Goal: Task Accomplishment & Management: Use online tool/utility

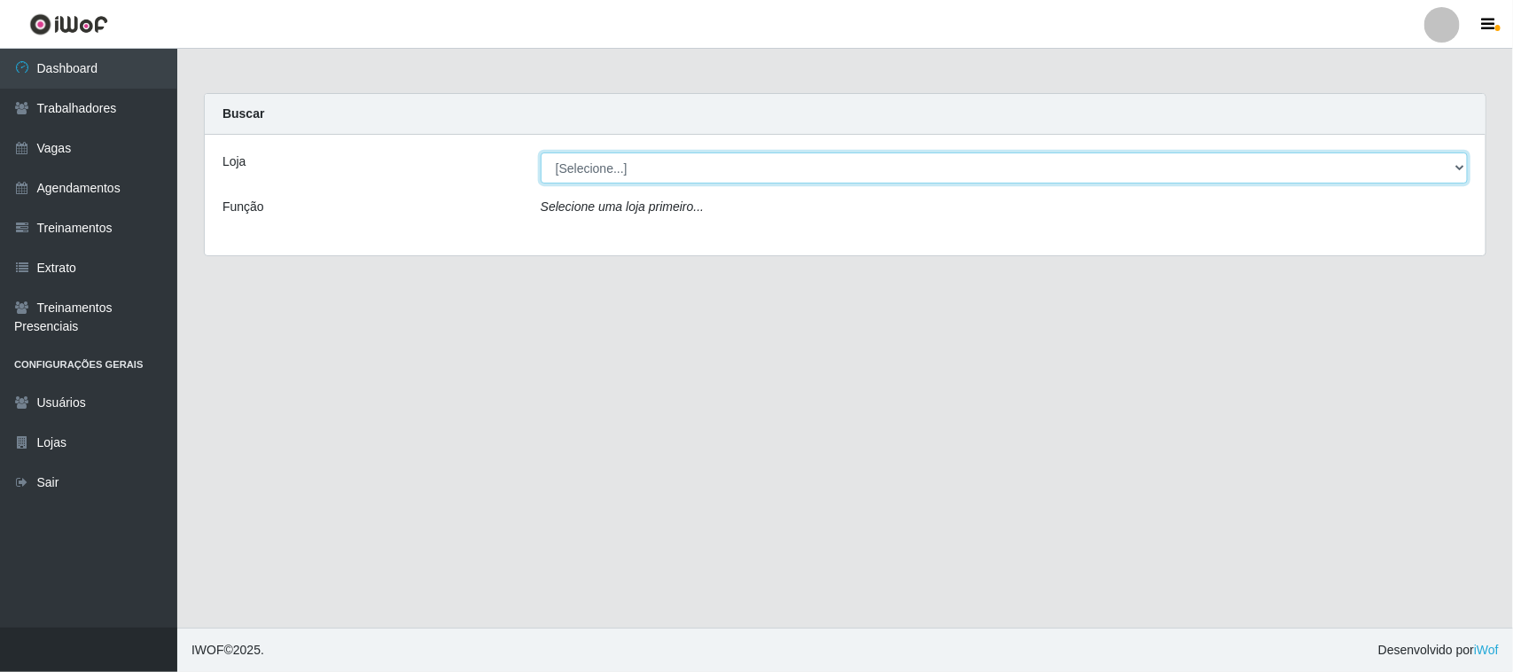
click at [587, 162] on select "[Selecione...] Nordestão - [GEOGRAPHIC_DATA]" at bounding box center [1004, 167] width 927 height 31
select select "420"
click at [541, 152] on select "[Selecione...] Nordestão - [GEOGRAPHIC_DATA]" at bounding box center [1004, 167] width 927 height 31
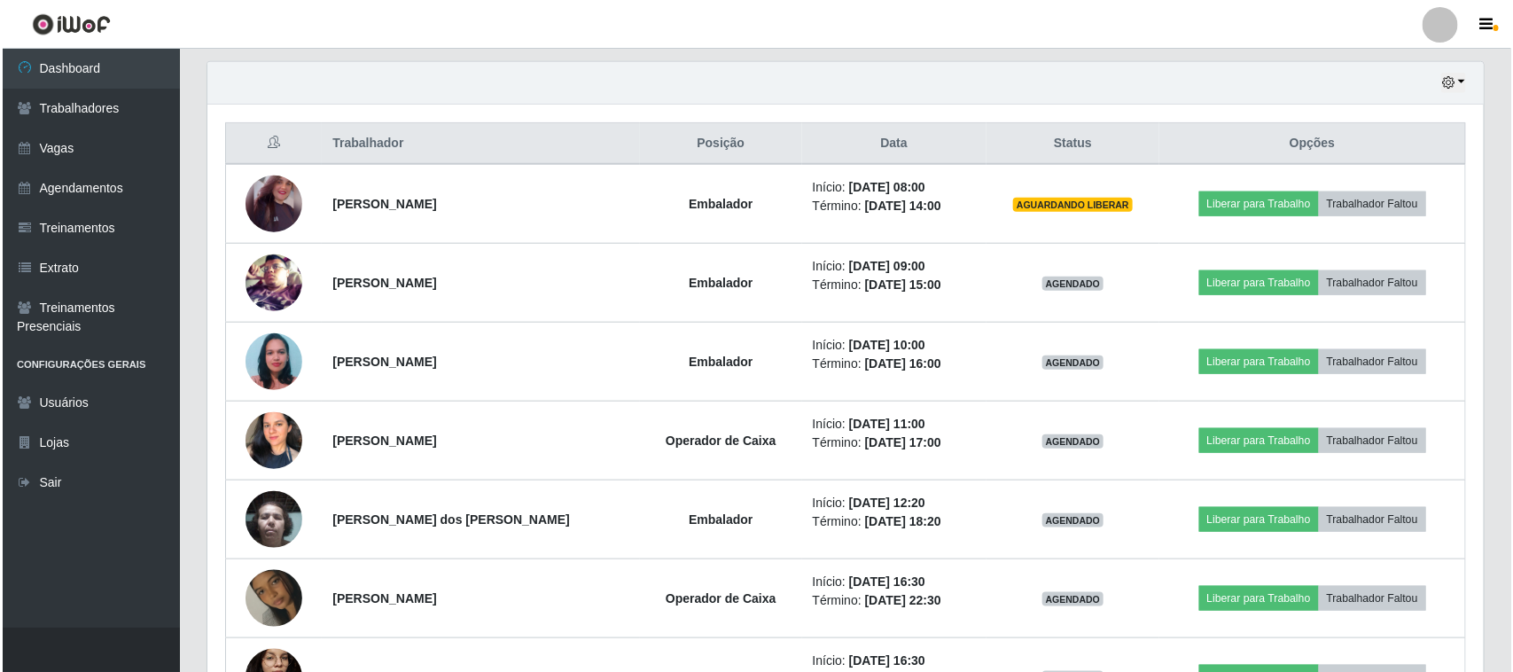
scroll to position [665, 0]
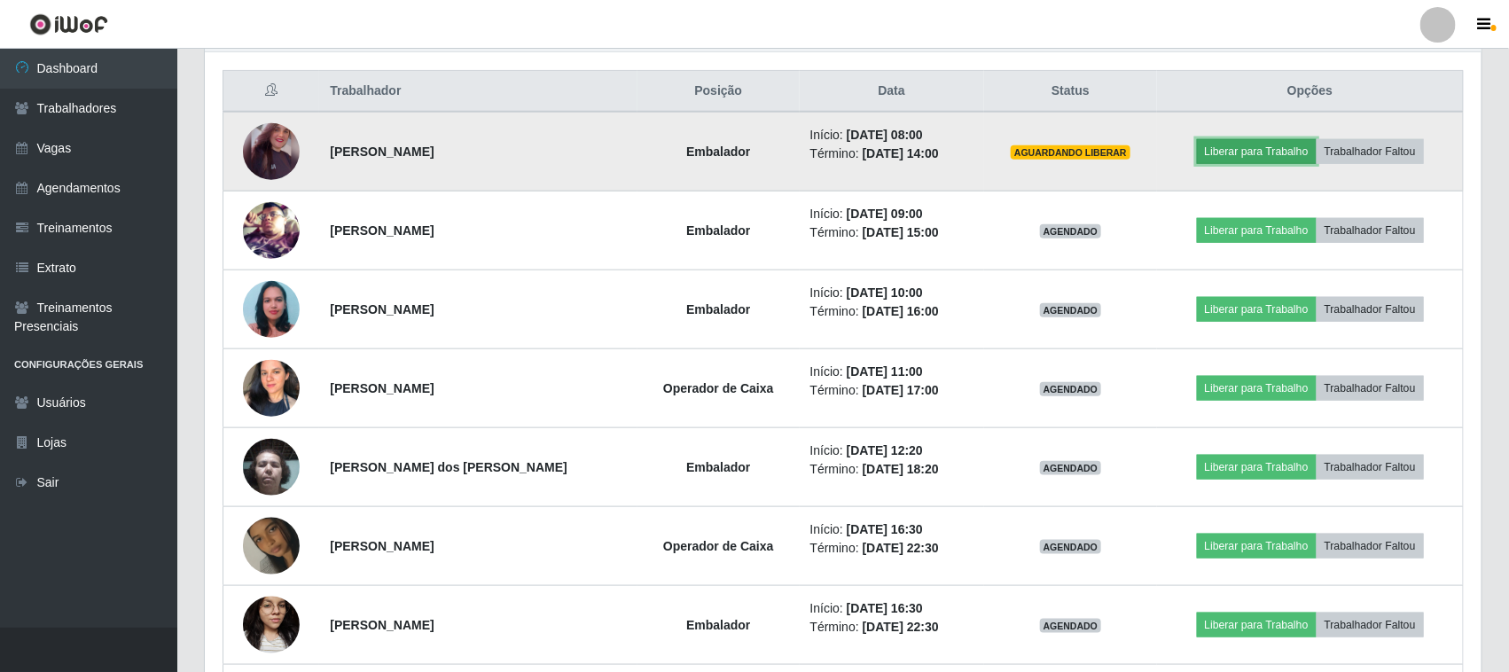
click at [1269, 152] on button "Liberar para Trabalho" at bounding box center [1257, 151] width 120 height 25
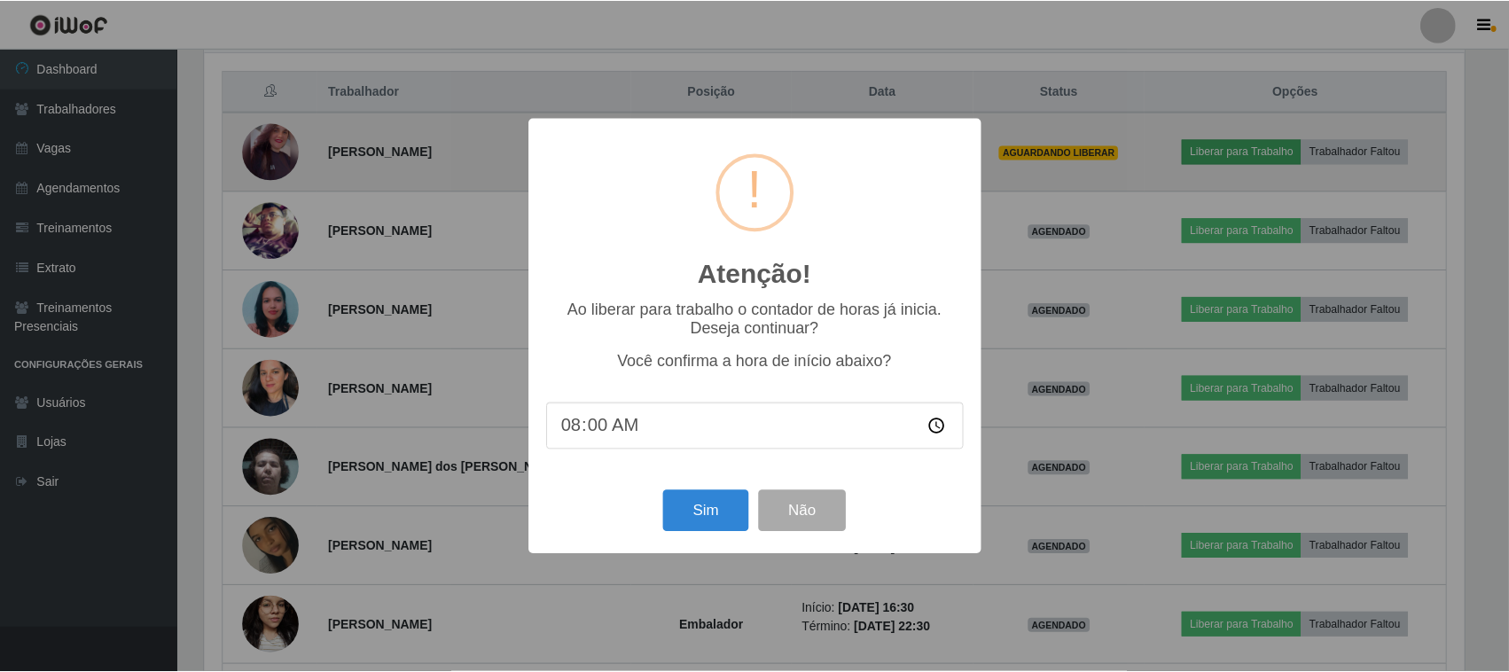
scroll to position [369, 1264]
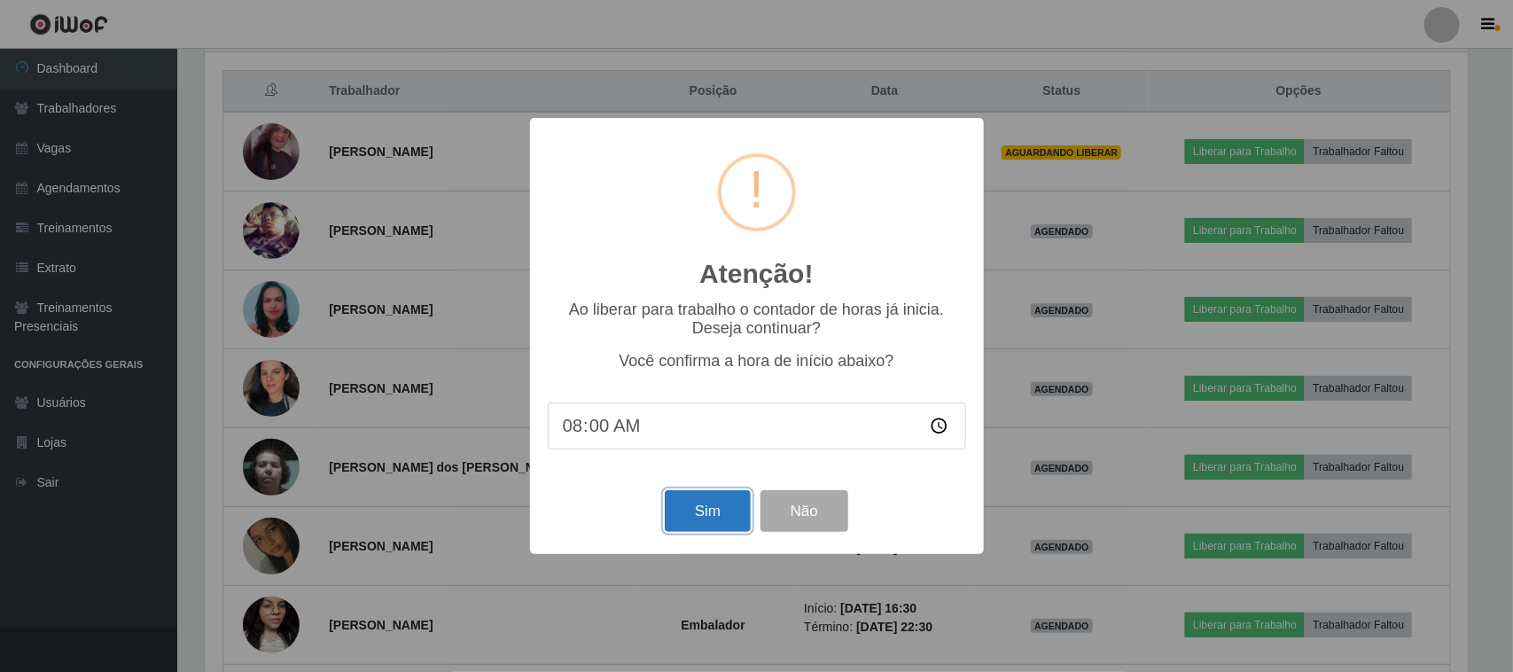
click at [700, 526] on button "Sim" at bounding box center [708, 511] width 86 height 42
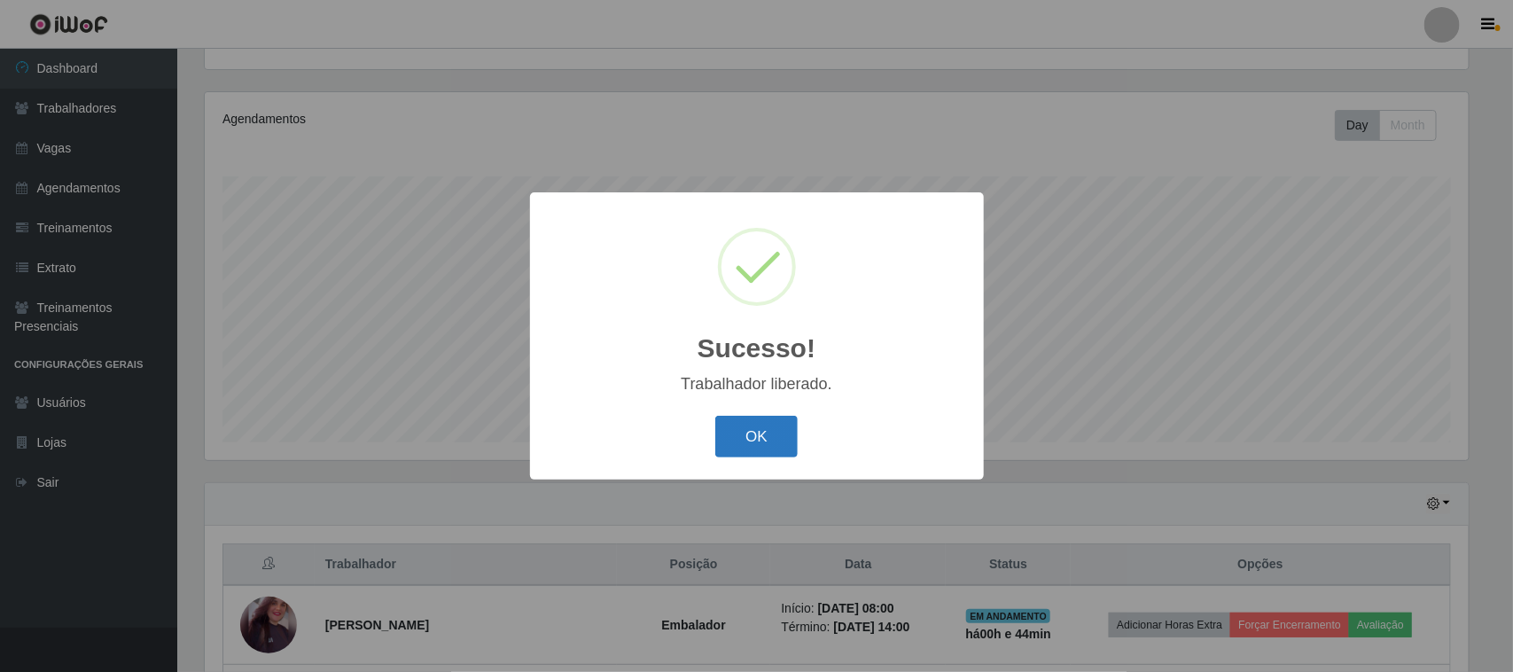
click at [751, 437] on button "OK" at bounding box center [756, 437] width 82 height 42
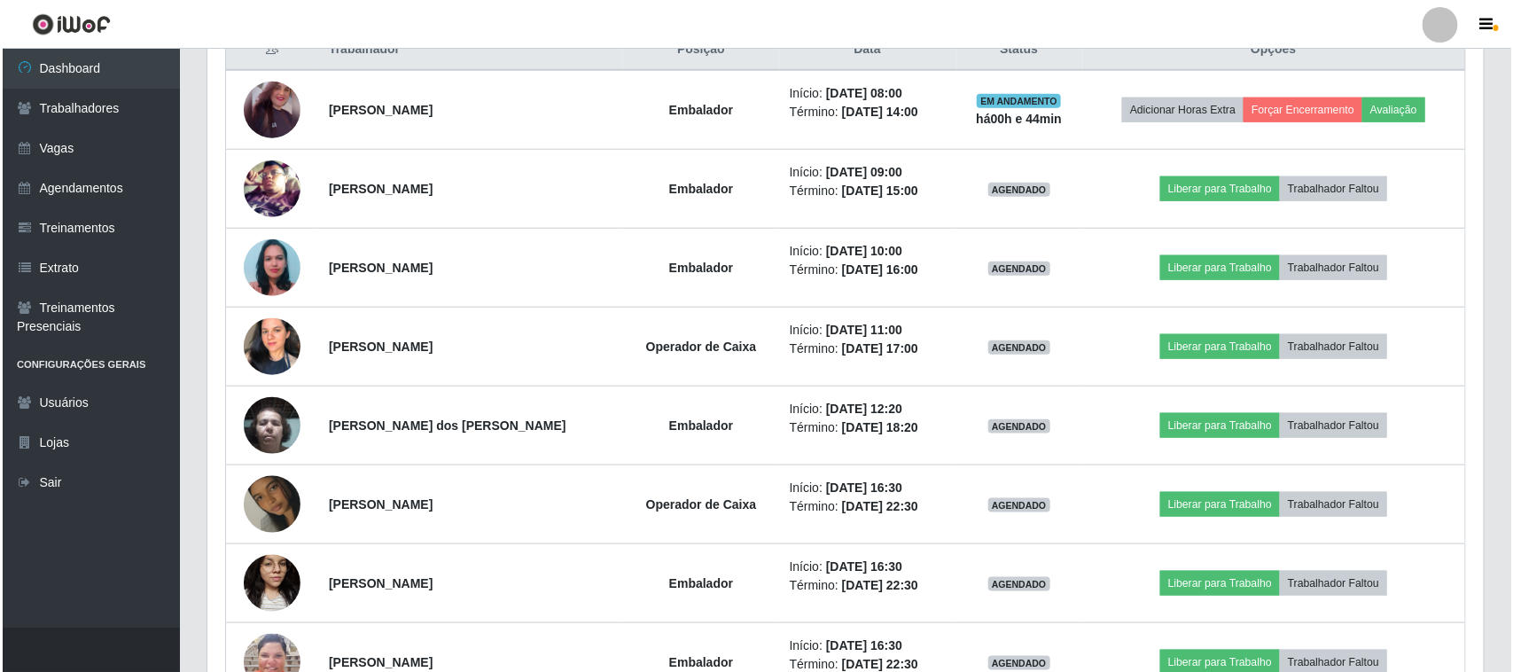
scroll to position [745, 0]
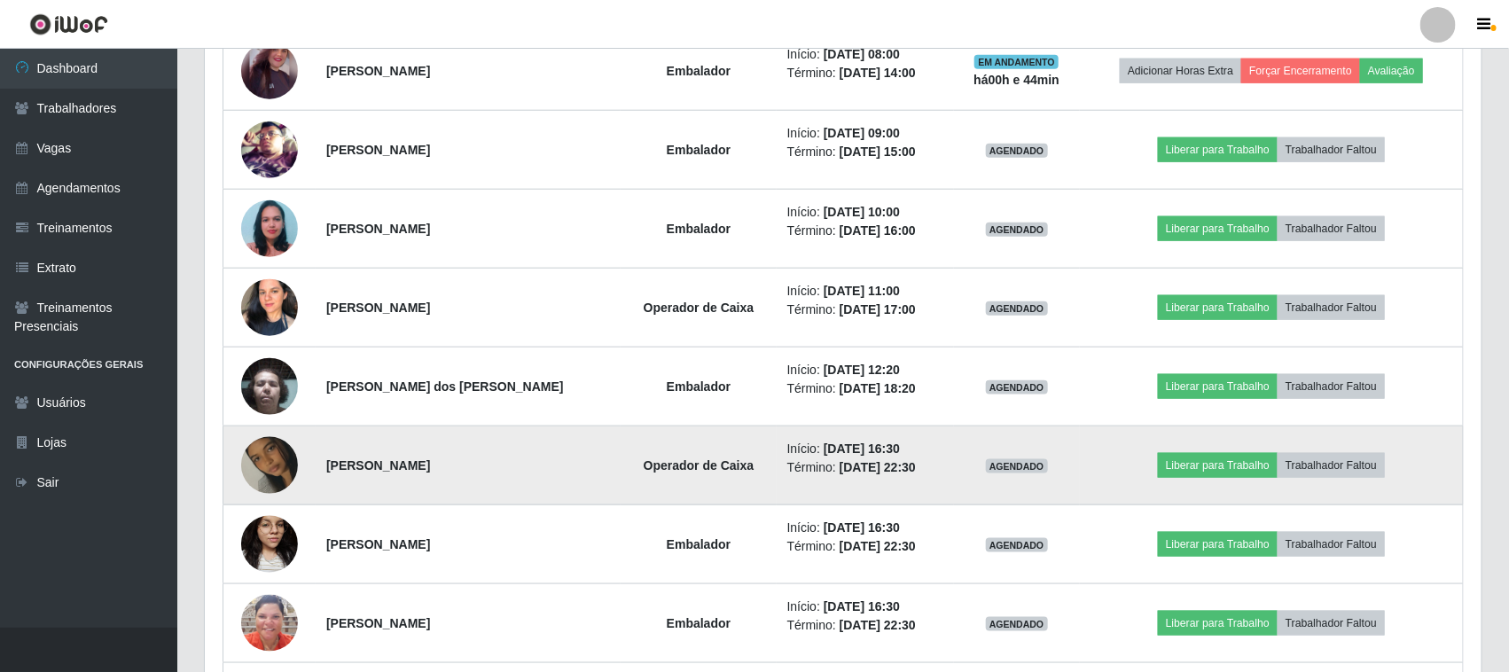
click at [271, 459] on img at bounding box center [269, 465] width 57 height 101
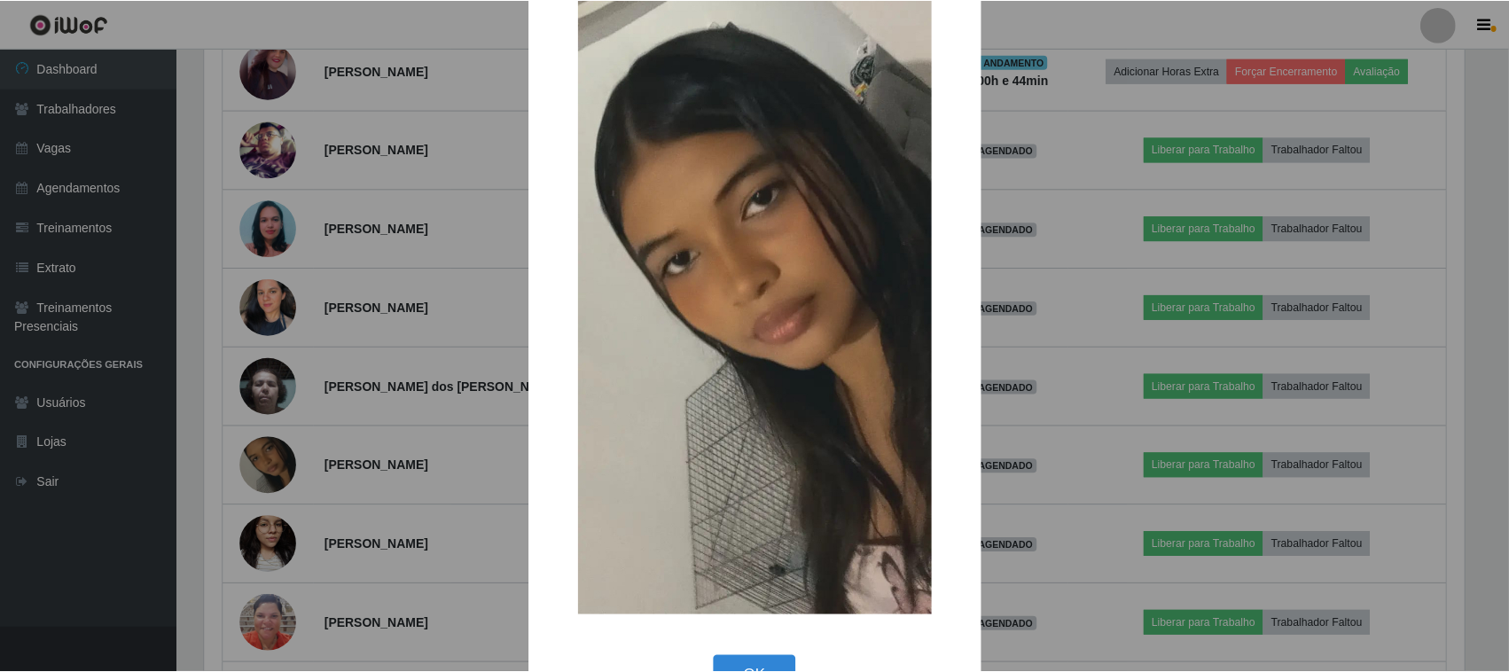
scroll to position [111, 0]
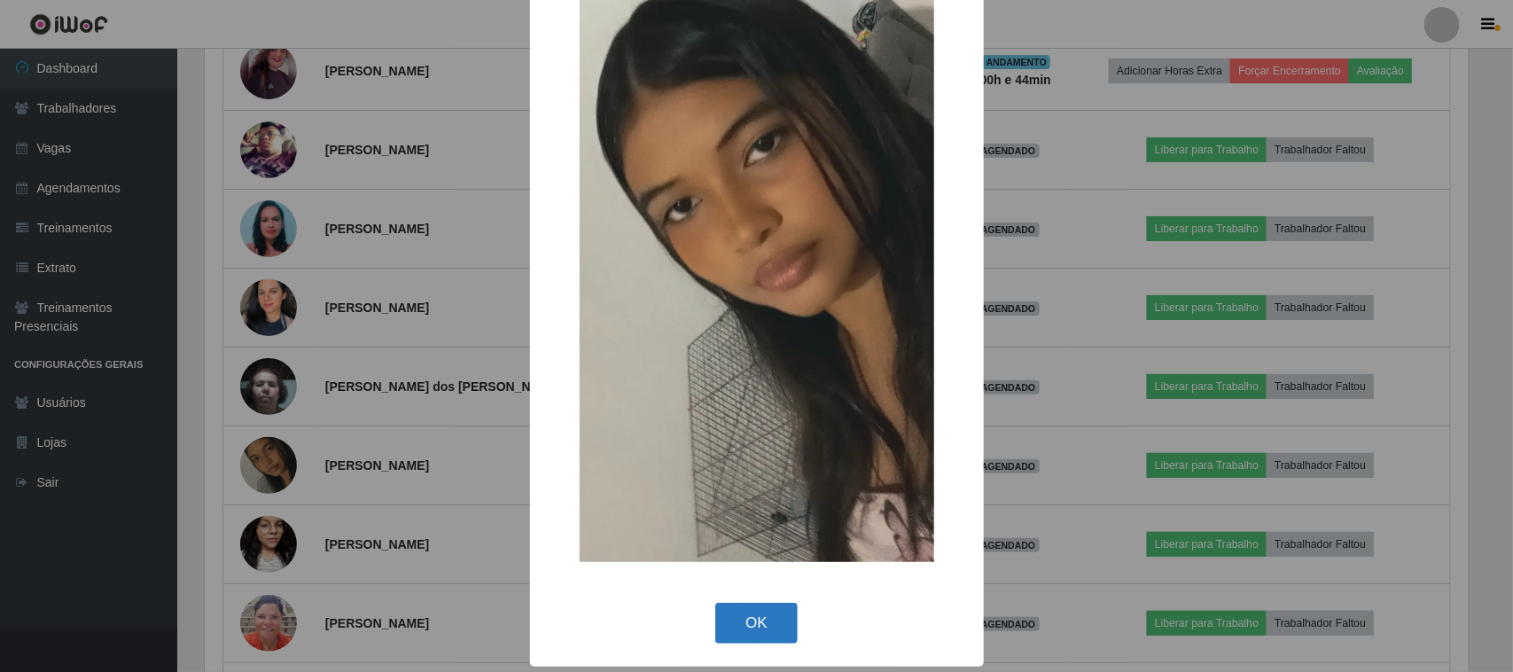
click at [755, 614] on button "OK" at bounding box center [756, 624] width 82 height 42
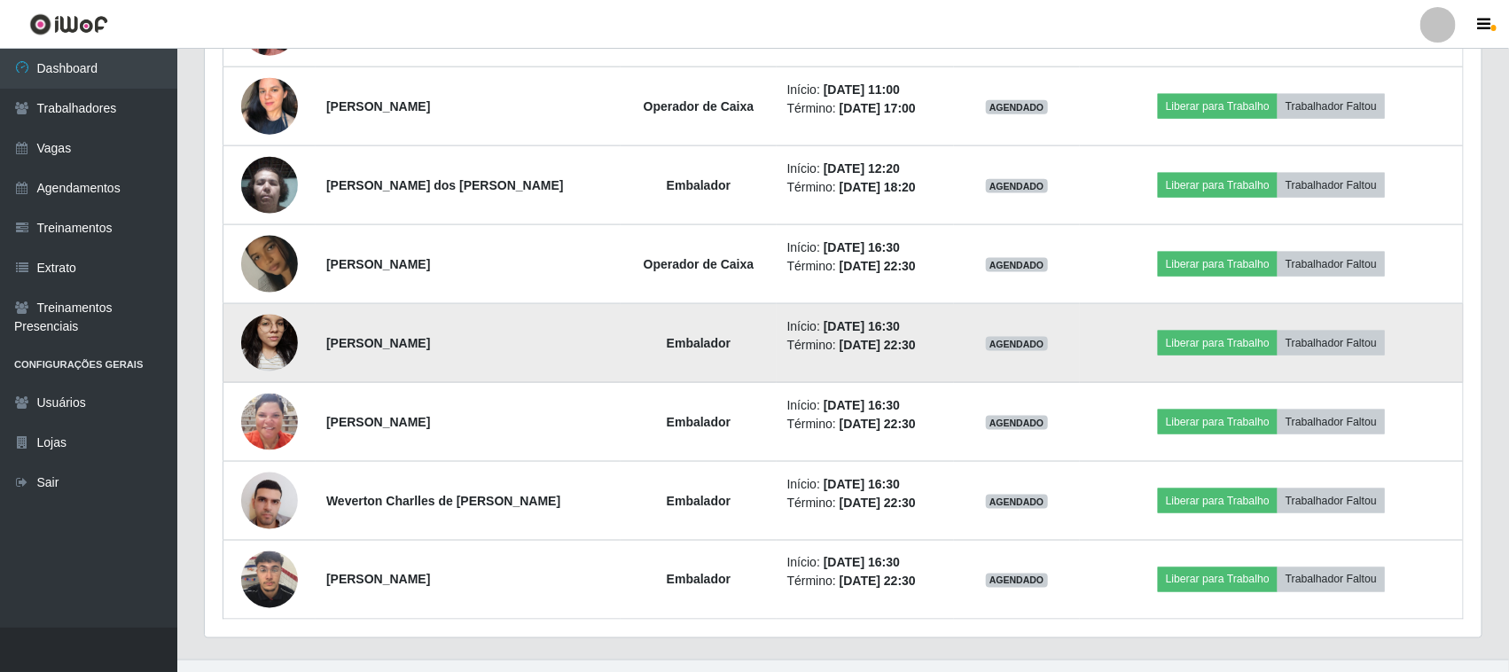
scroll to position [967, 0]
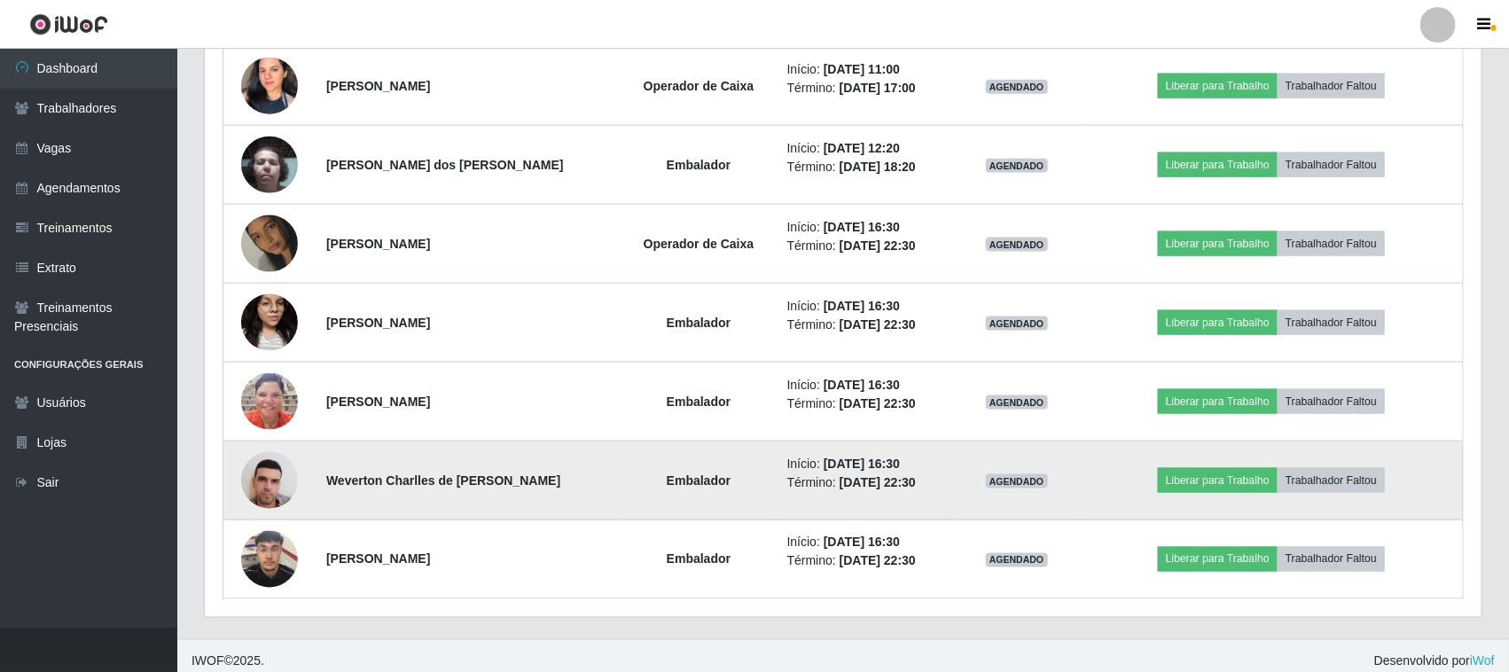
click at [277, 488] on img at bounding box center [269, 479] width 57 height 75
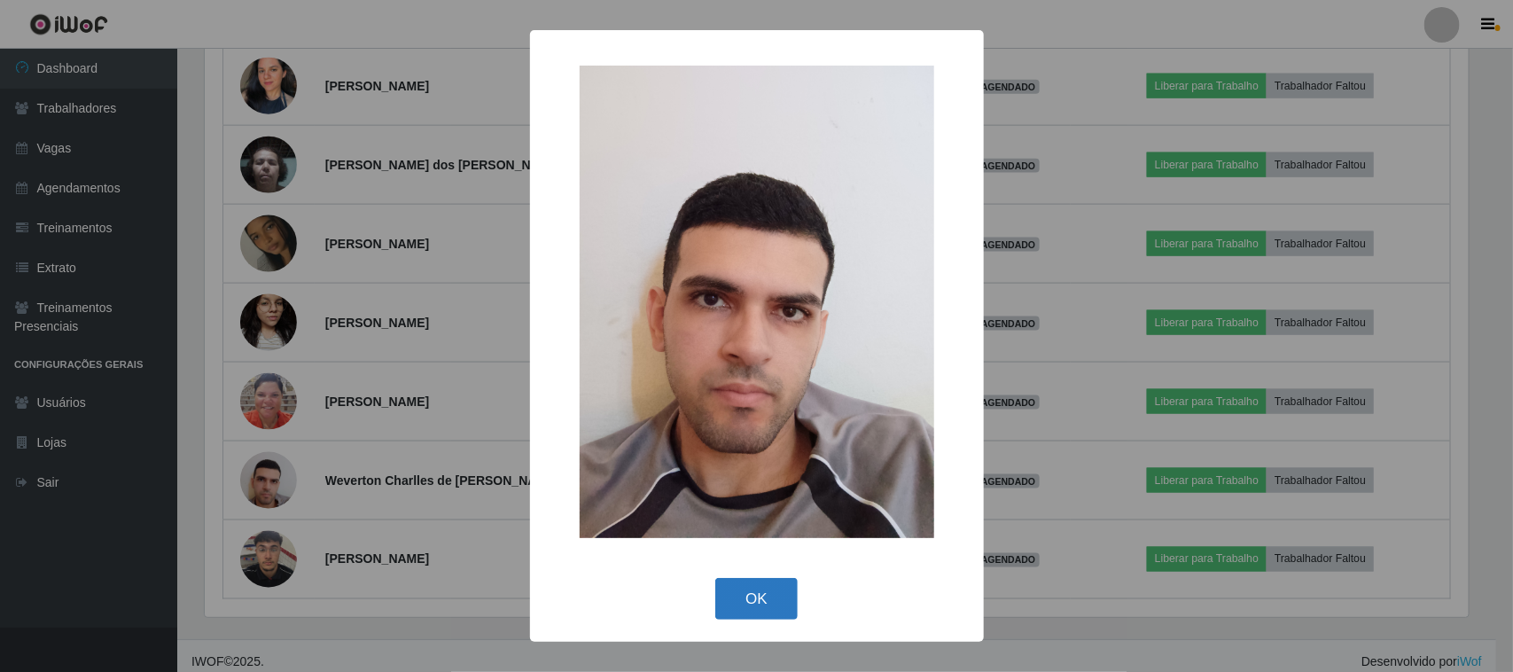
drag, startPoint x: 758, startPoint y: 600, endPoint x: 657, endPoint y: 605, distance: 101.1
click at [755, 600] on button "OK" at bounding box center [756, 599] width 82 height 42
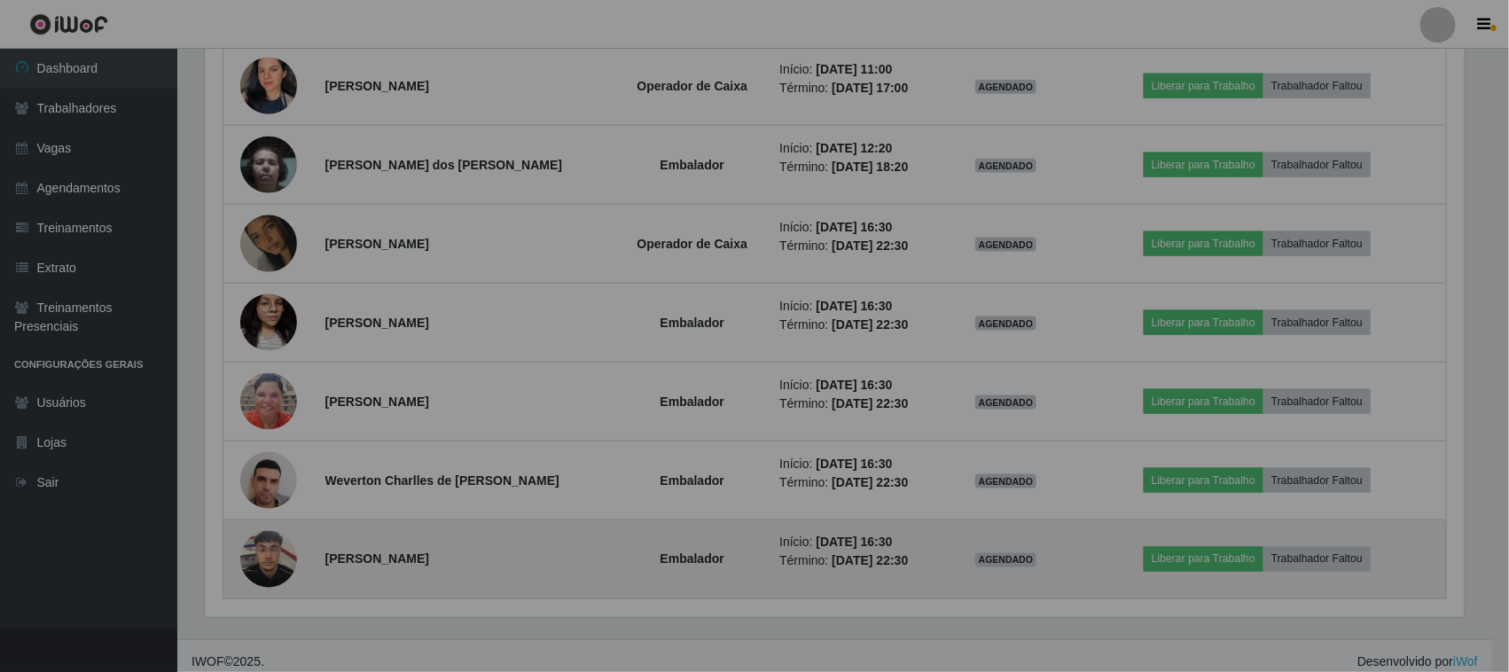
scroll to position [369, 1276]
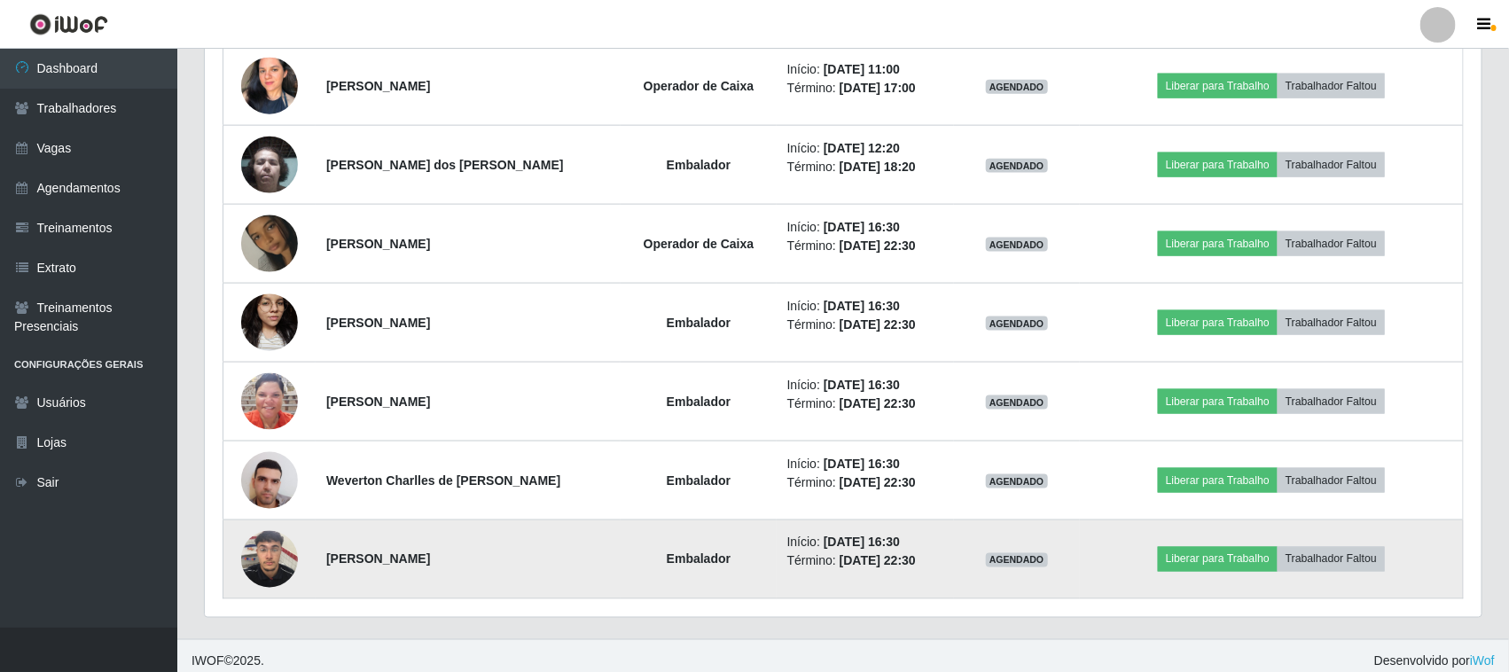
click at [253, 558] on img at bounding box center [269, 558] width 57 height 75
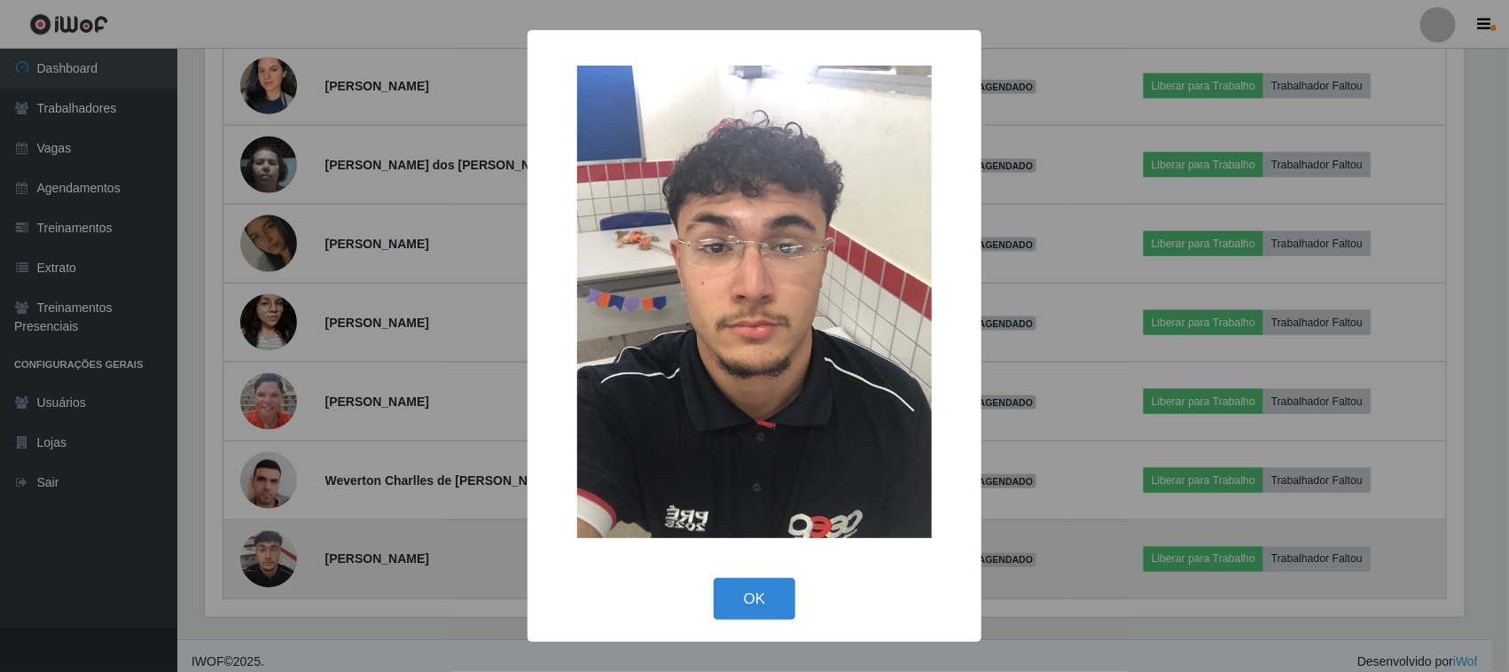
scroll to position [369, 1264]
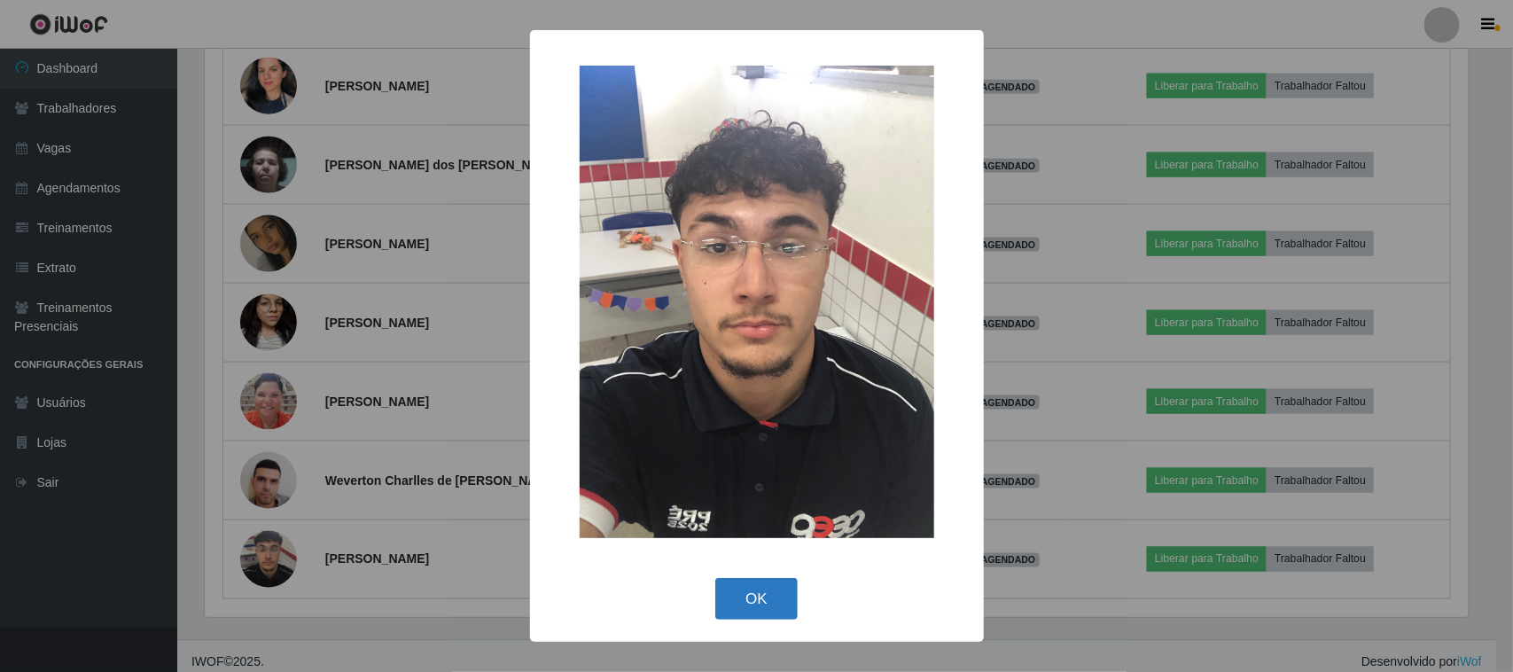
click at [762, 594] on button "OK" at bounding box center [756, 599] width 82 height 42
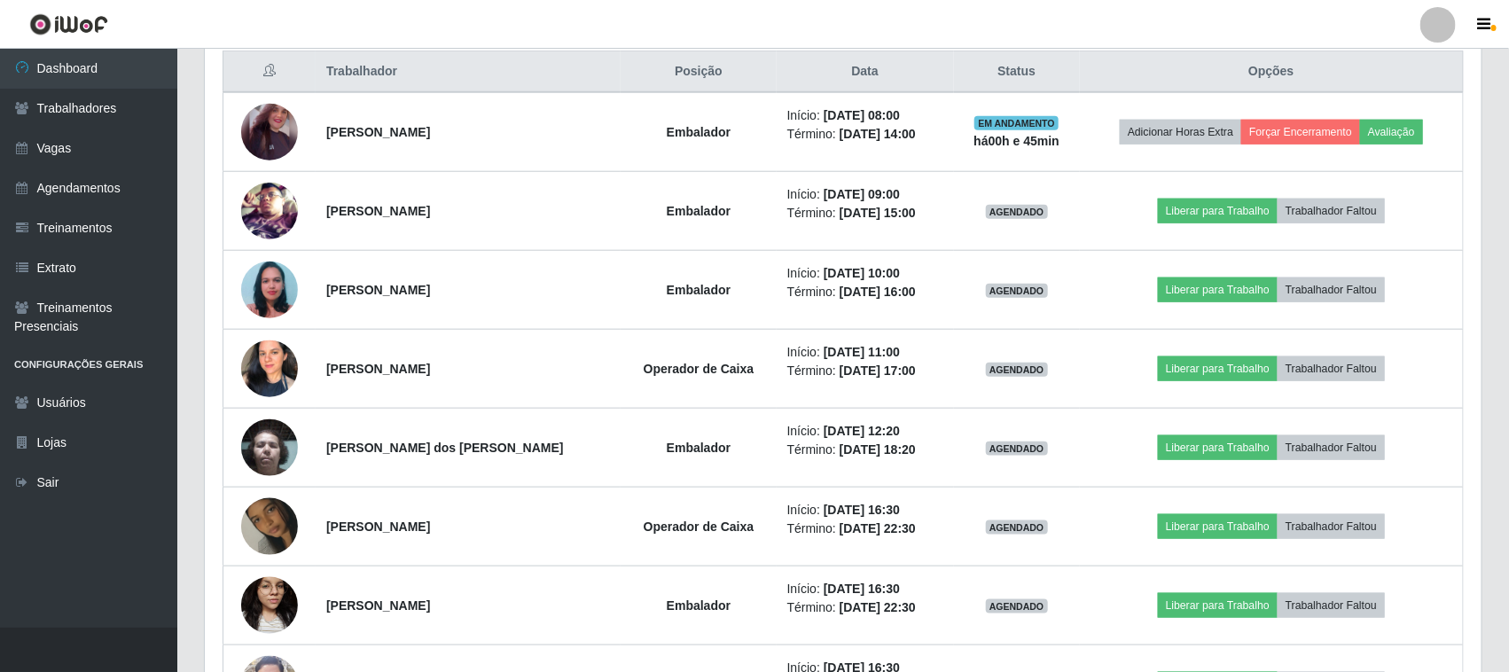
scroll to position [635, 0]
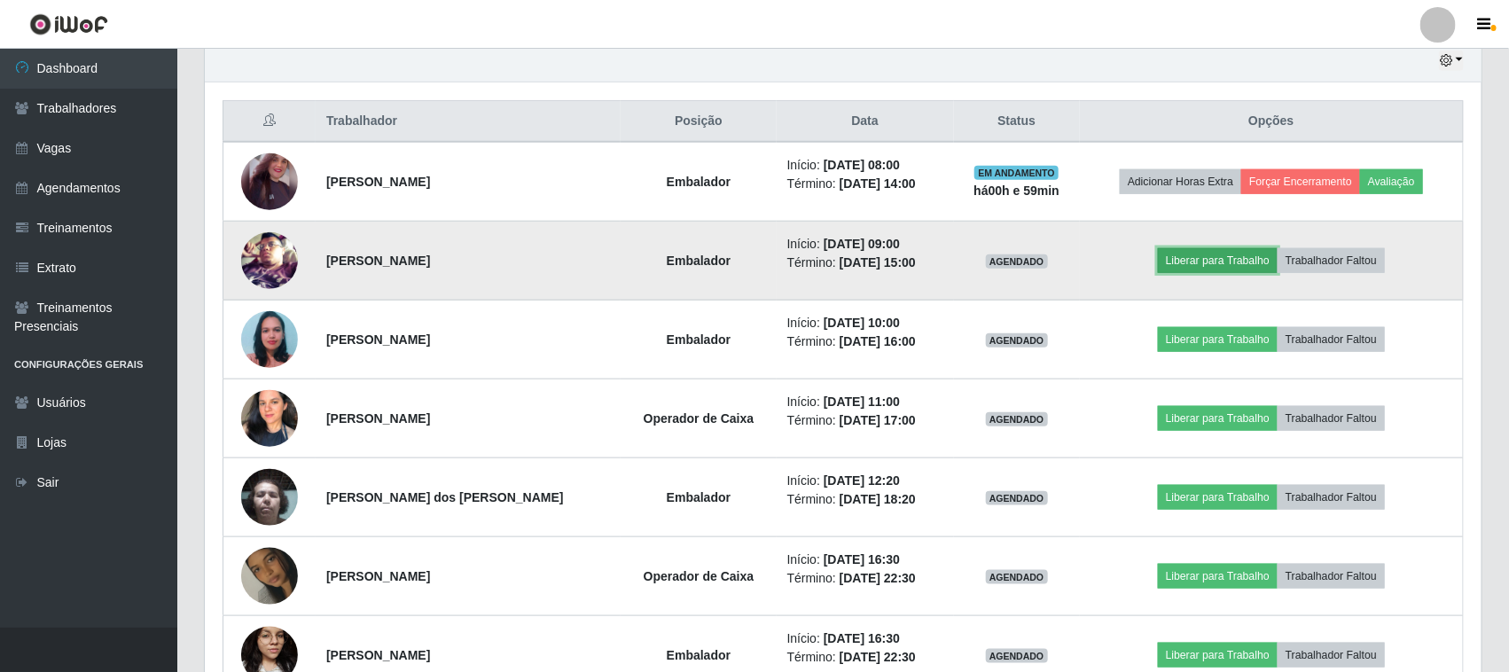
click at [1208, 257] on button "Liberar para Trabalho" at bounding box center [1218, 260] width 120 height 25
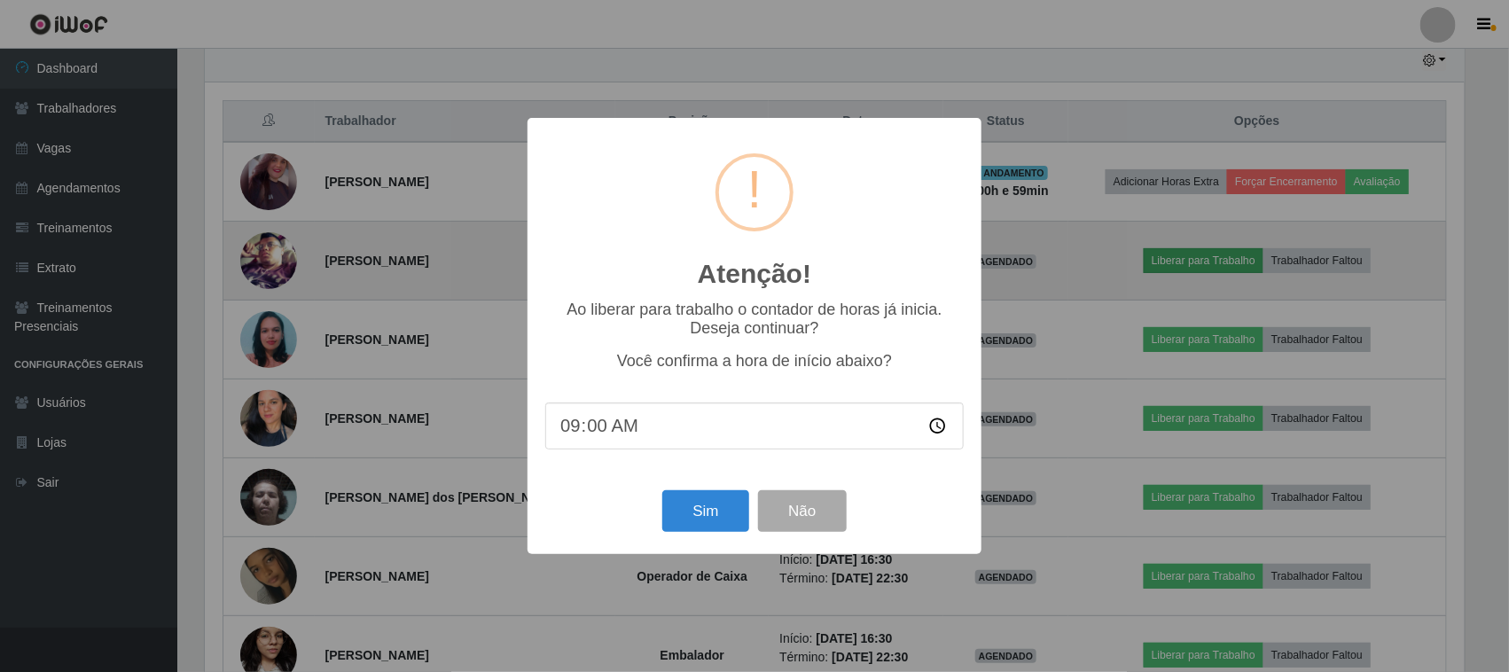
scroll to position [369, 1264]
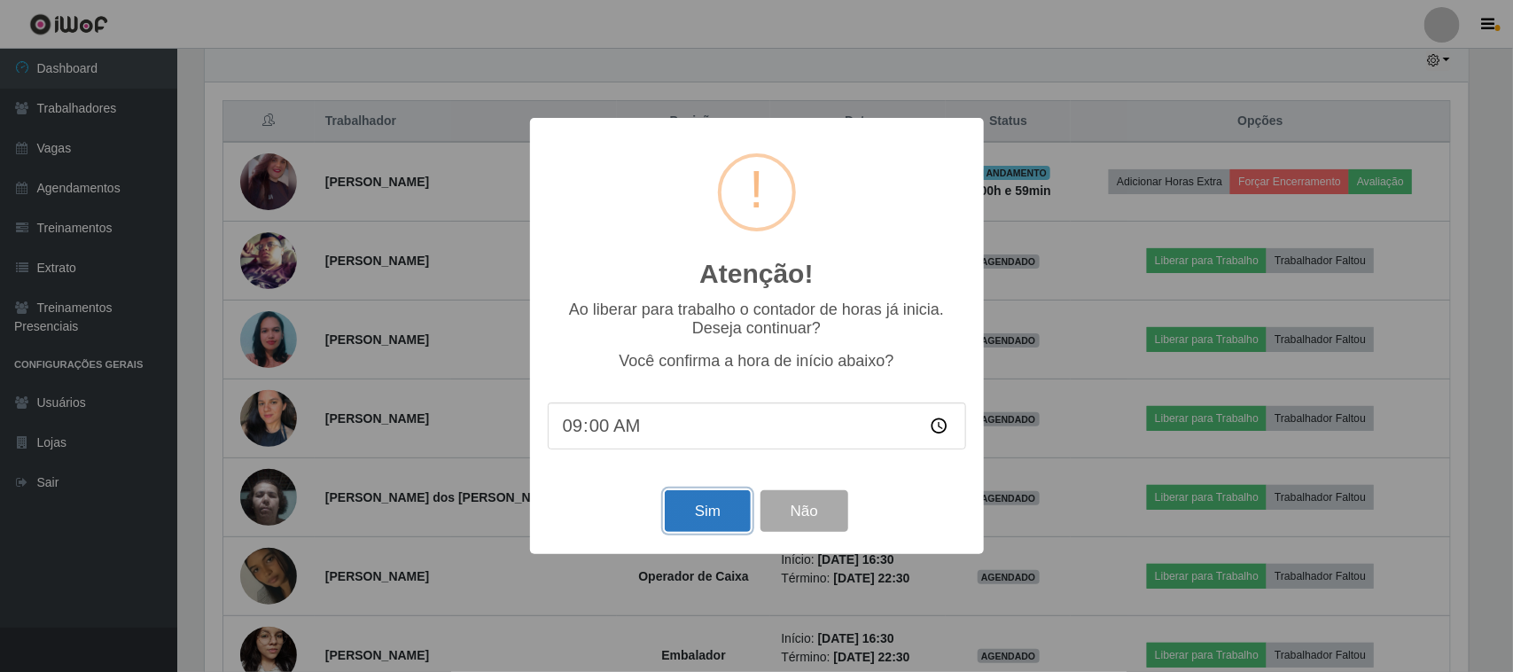
click at [705, 514] on button "Sim" at bounding box center [708, 511] width 86 height 42
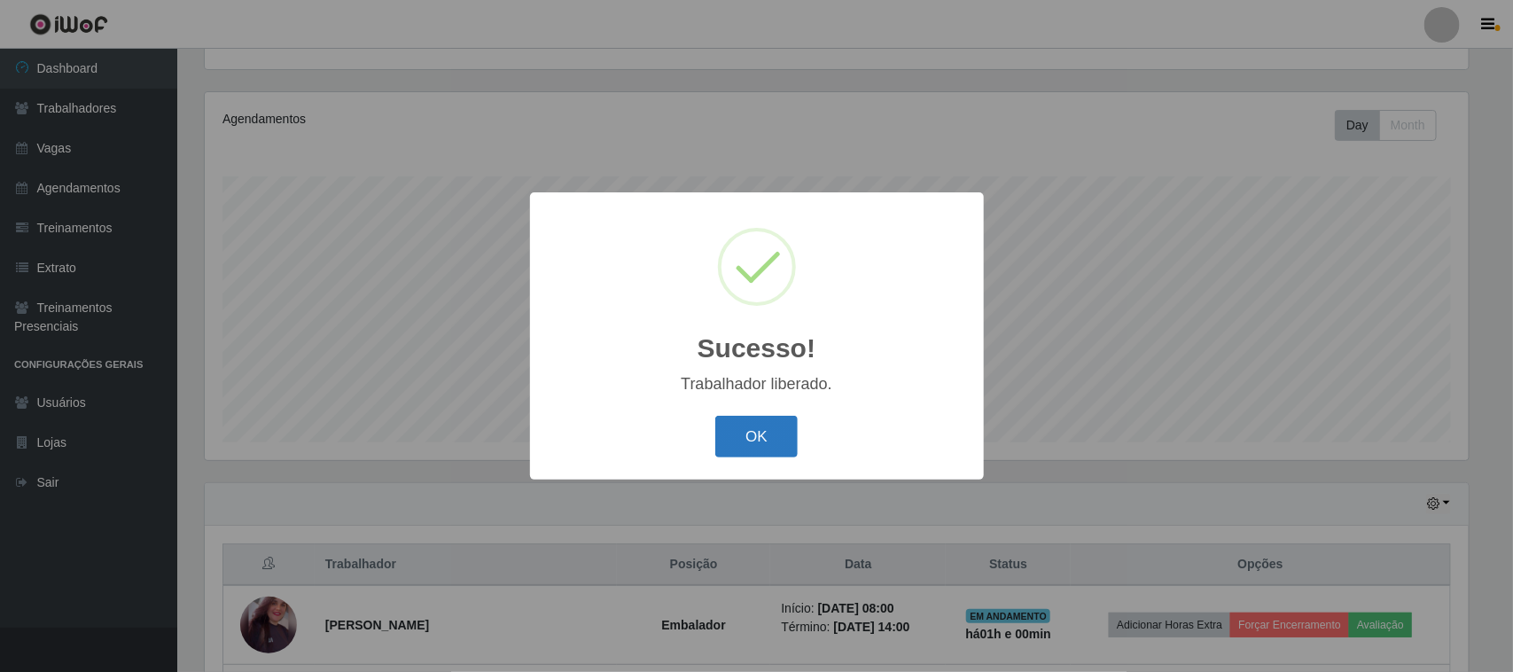
click at [743, 441] on button "OK" at bounding box center [756, 437] width 82 height 42
